Goal: Navigation & Orientation: Find specific page/section

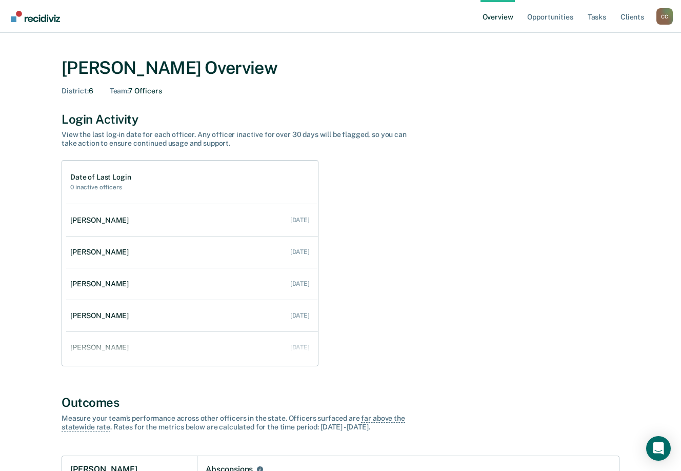
click at [665, 16] on div "C C" at bounding box center [664, 16] width 16 height 16
click at [613, 85] on button "Go to Operations" at bounding box center [623, 80] width 99 height 16
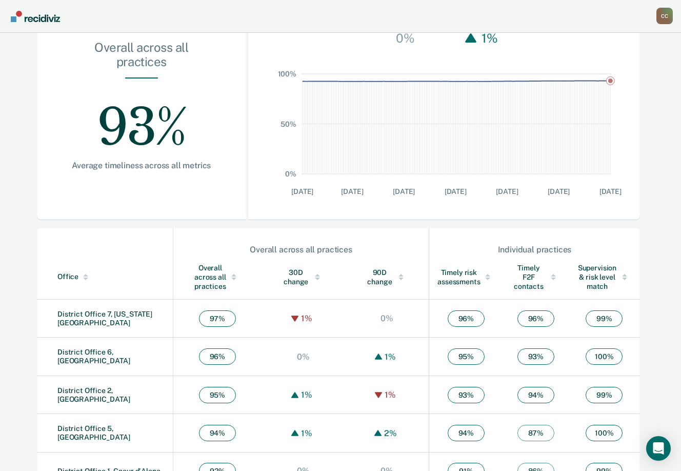
scroll to position [254, 0]
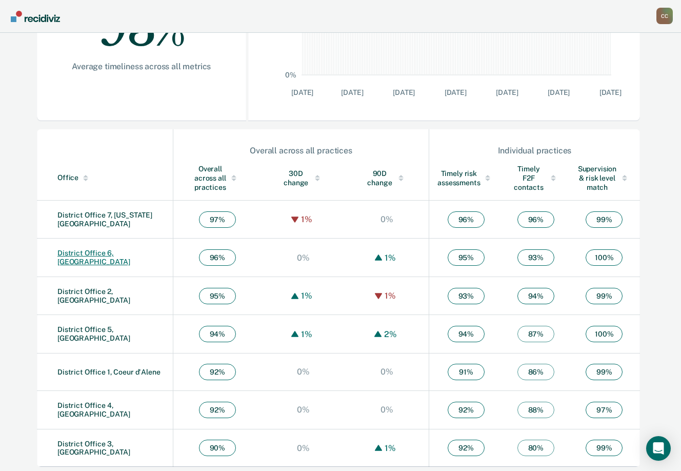
click at [126, 256] on link "District Office 6, [GEOGRAPHIC_DATA]" at bounding box center [93, 257] width 73 height 17
